Goal: Information Seeking & Learning: Check status

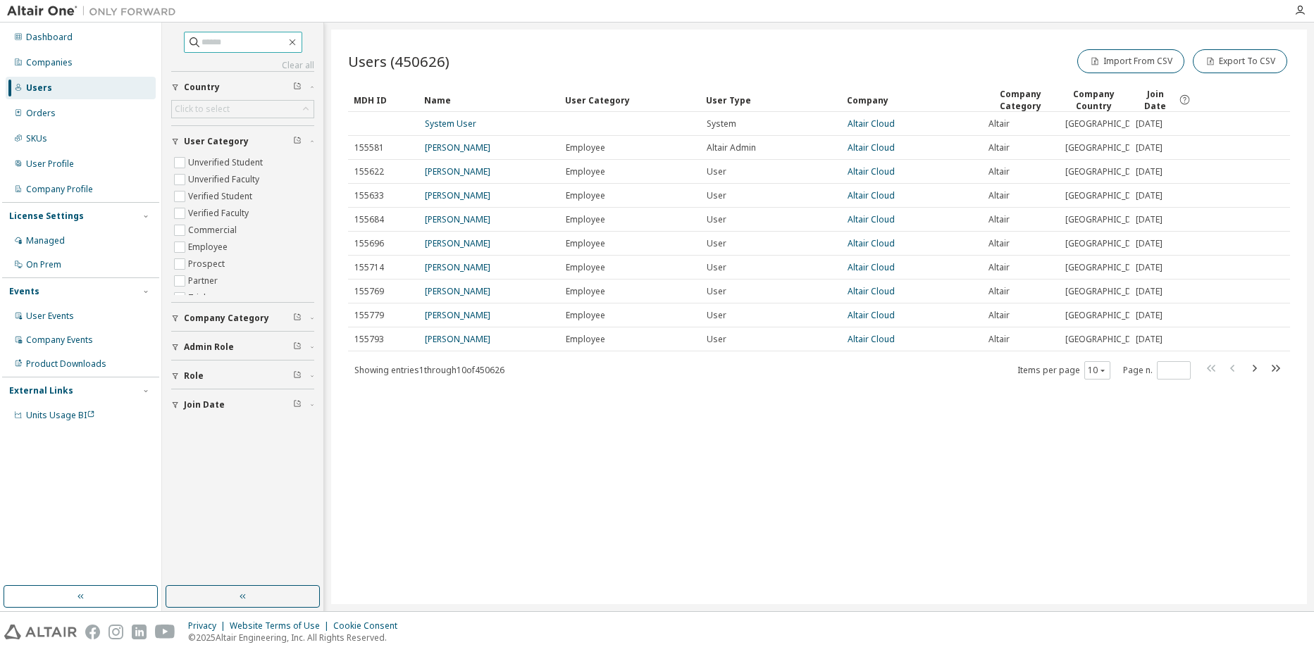
click at [241, 46] on input "text" at bounding box center [243, 42] width 85 height 14
drag, startPoint x: 235, startPoint y: 40, endPoint x: 139, endPoint y: 37, distance: 95.9
click at [139, 37] on div "Dashboard Companies Users Orders SKUs User Profile Company Profile License Sett…" at bounding box center [657, 317] width 1314 height 589
type input "**********"
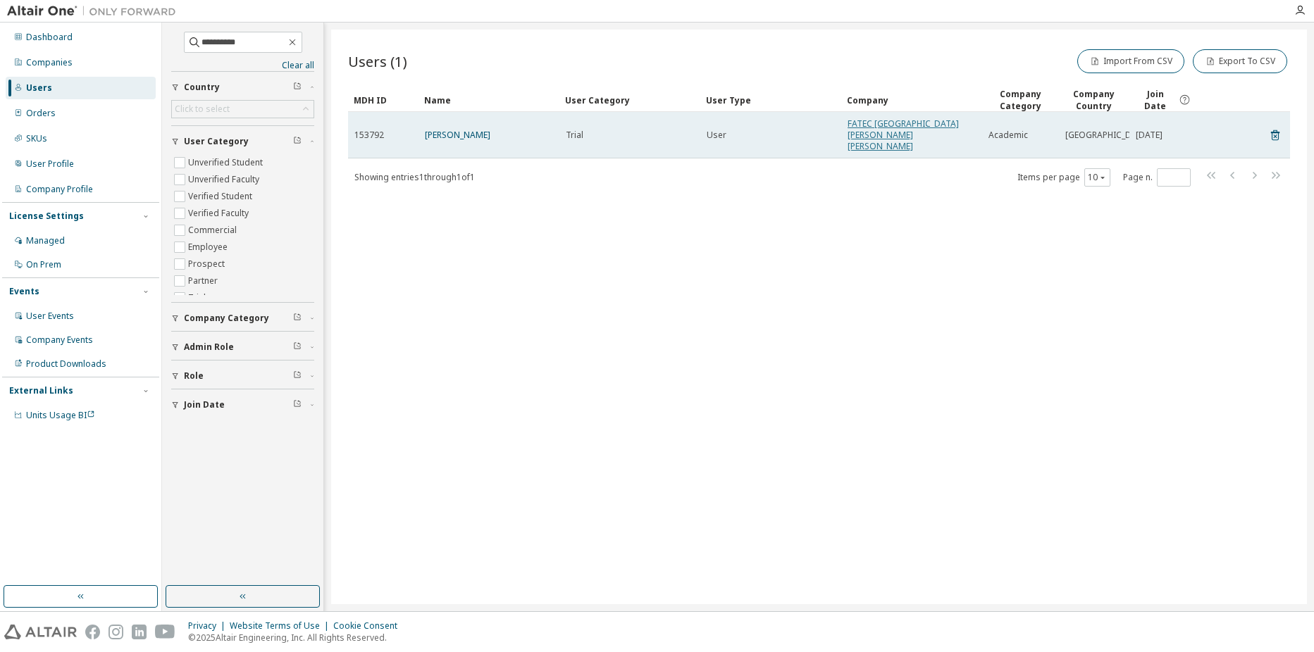
click at [919, 129] on link "FATEC [GEOGRAPHIC_DATA][PERSON_NAME][PERSON_NAME]" at bounding box center [903, 135] width 111 height 35
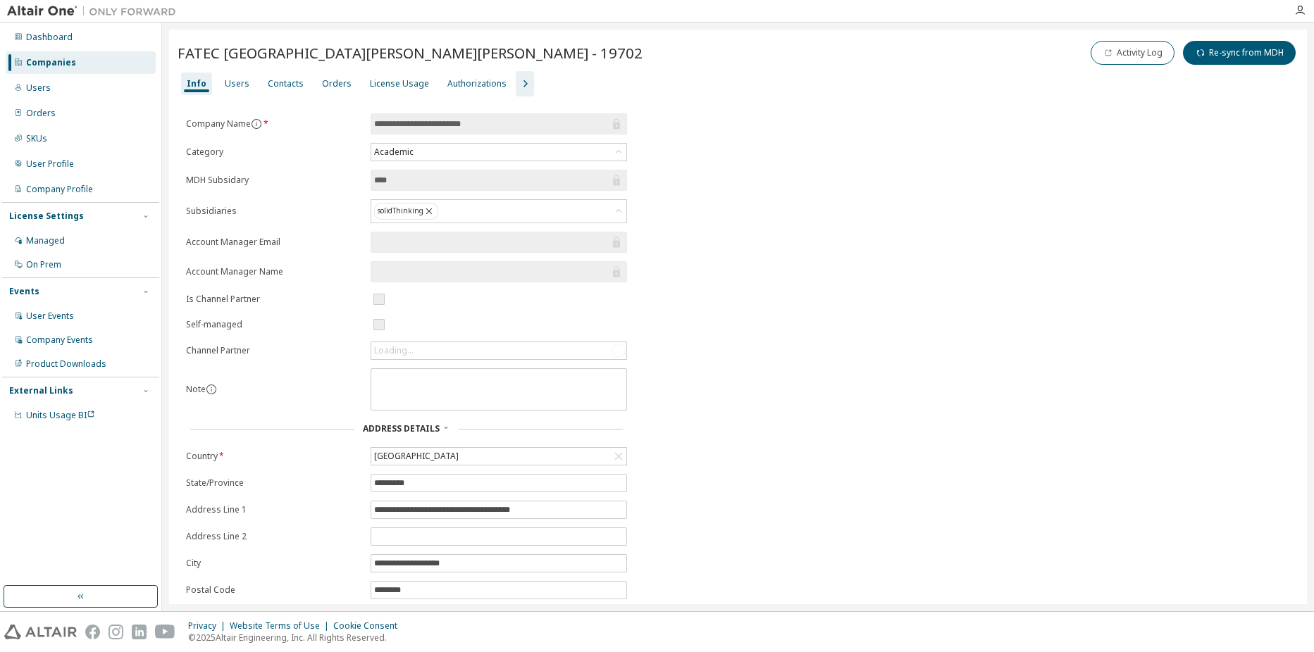
click at [213, 93] on div "Info Users Contacts Orders License Usage Authorizations" at bounding box center [738, 83] width 1121 height 25
click at [239, 85] on div "Users" at bounding box center [237, 83] width 25 height 11
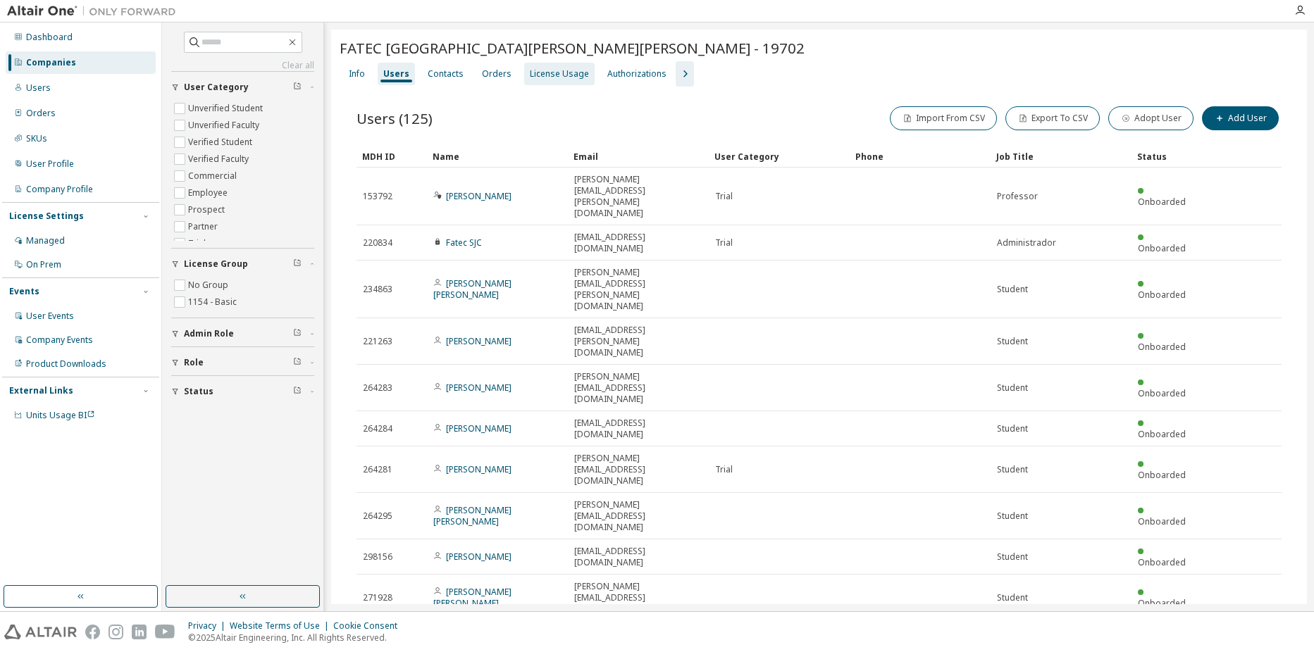
click at [569, 77] on div "License Usage" at bounding box center [559, 73] width 59 height 11
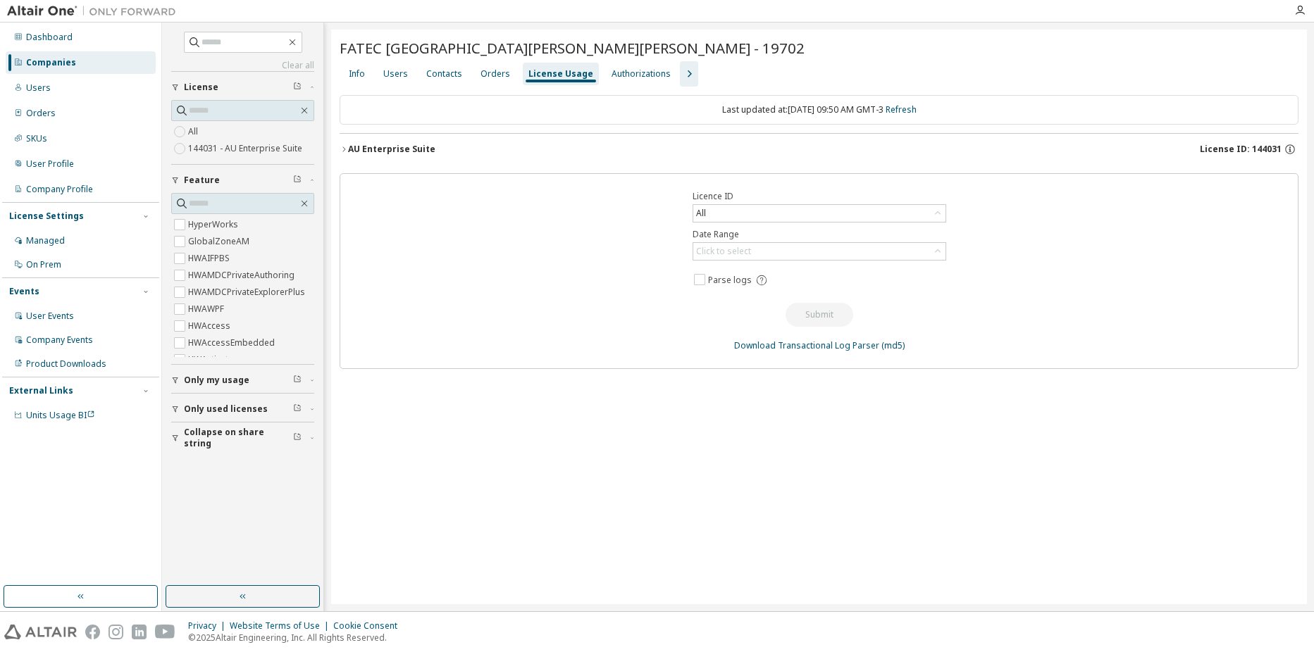
click at [400, 149] on div "AU Enterprise Suite" at bounding box center [391, 149] width 87 height 11
